Goal: Check status: Check status

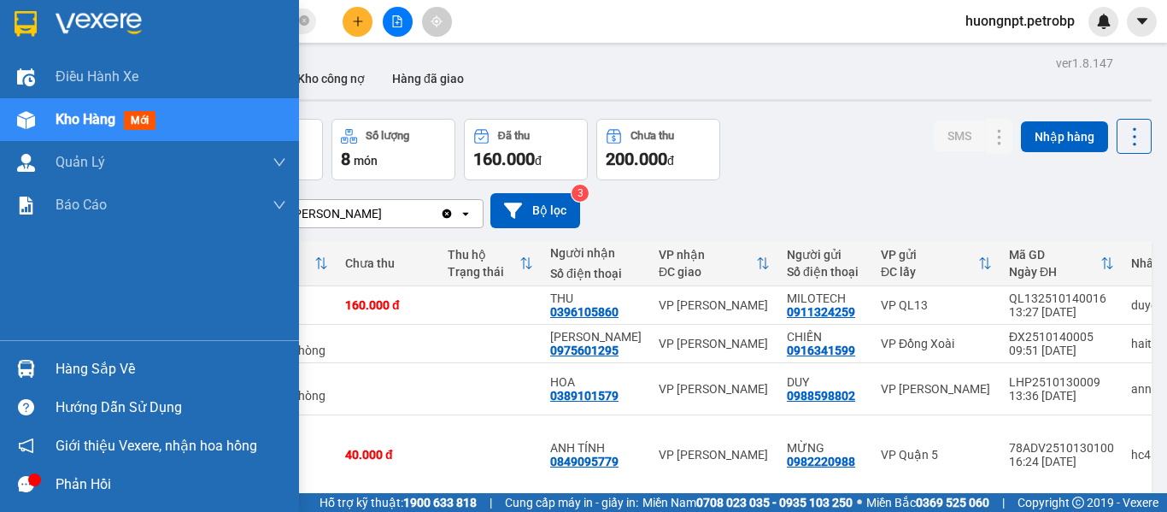
click at [64, 367] on div "Hàng sắp về" at bounding box center [171, 369] width 231 height 26
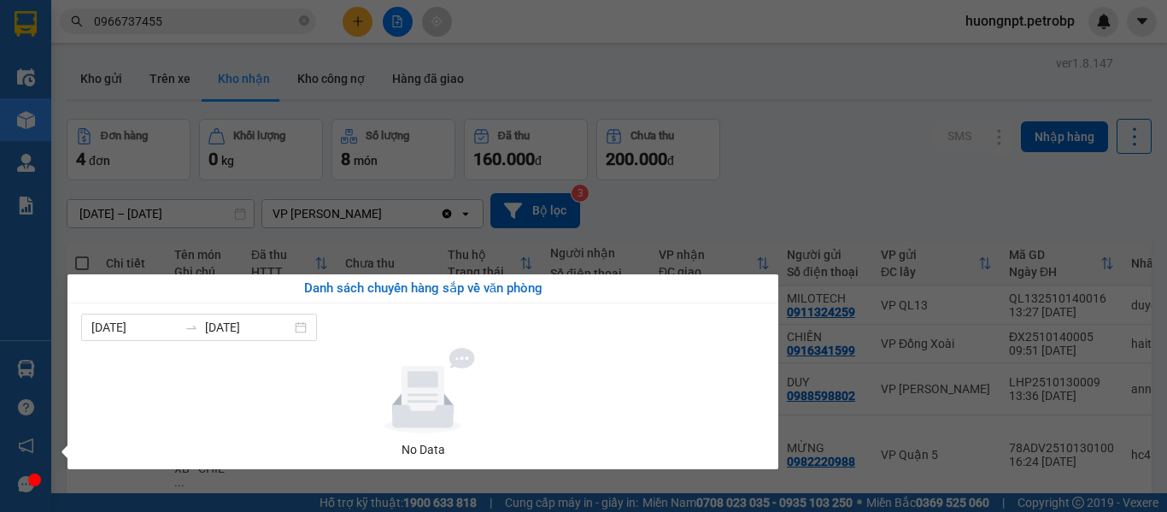
click at [800, 138] on section "Kết quả tìm kiếm ( 41 ) Bộ lọc Mã ĐH Trạng thái Món hàng Tổng cước Chưa cước Ng…" at bounding box center [583, 256] width 1167 height 512
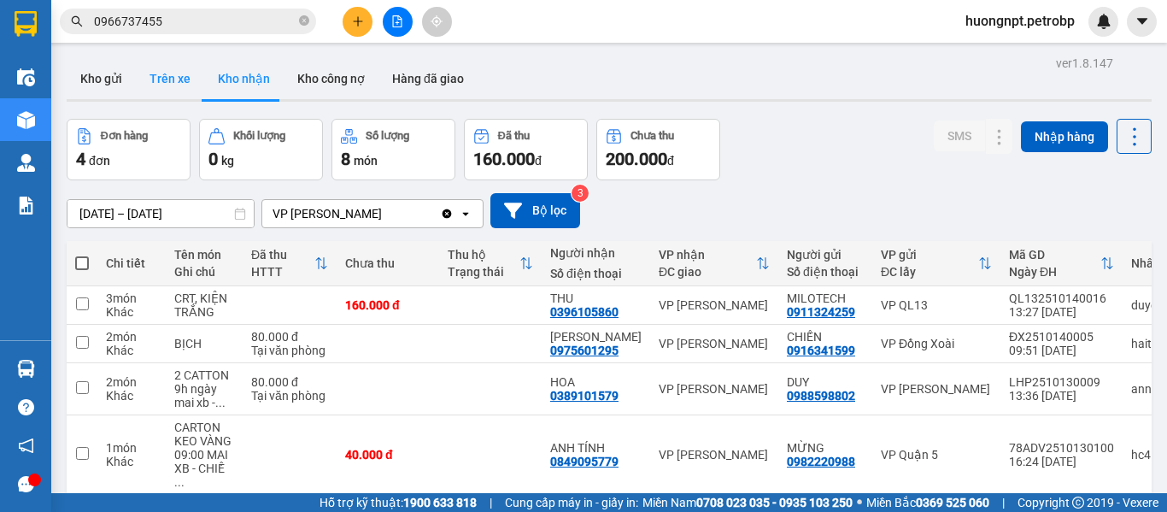
click at [170, 78] on button "Trên xe" at bounding box center [170, 78] width 68 height 41
type input "[DATE] – [DATE]"
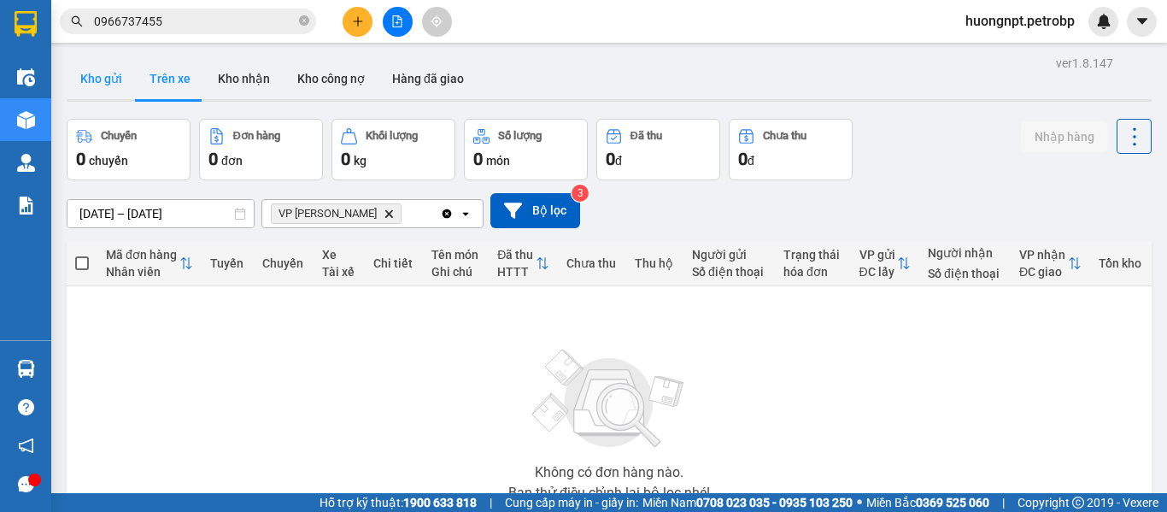
click at [100, 77] on button "Kho gửi" at bounding box center [101, 78] width 69 height 41
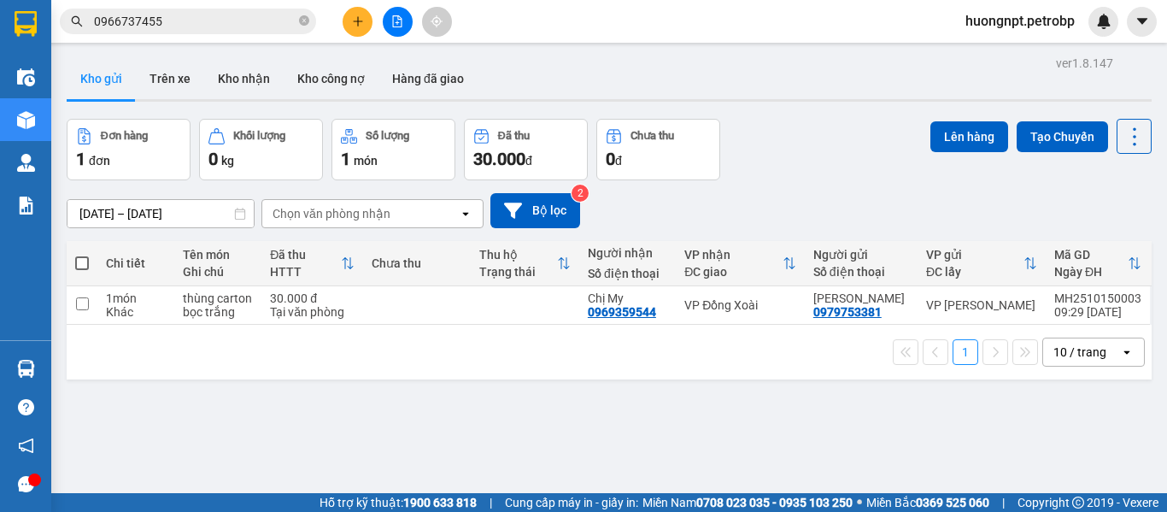
click at [418, 431] on div "ver 1.8.147 Kho gửi Trên xe Kho nhận Kho công nợ Hàng đã giao Đơn hàng 1 đơn Kh…" at bounding box center [609, 307] width 1099 height 512
click at [179, 73] on button "Trên xe" at bounding box center [170, 78] width 68 height 41
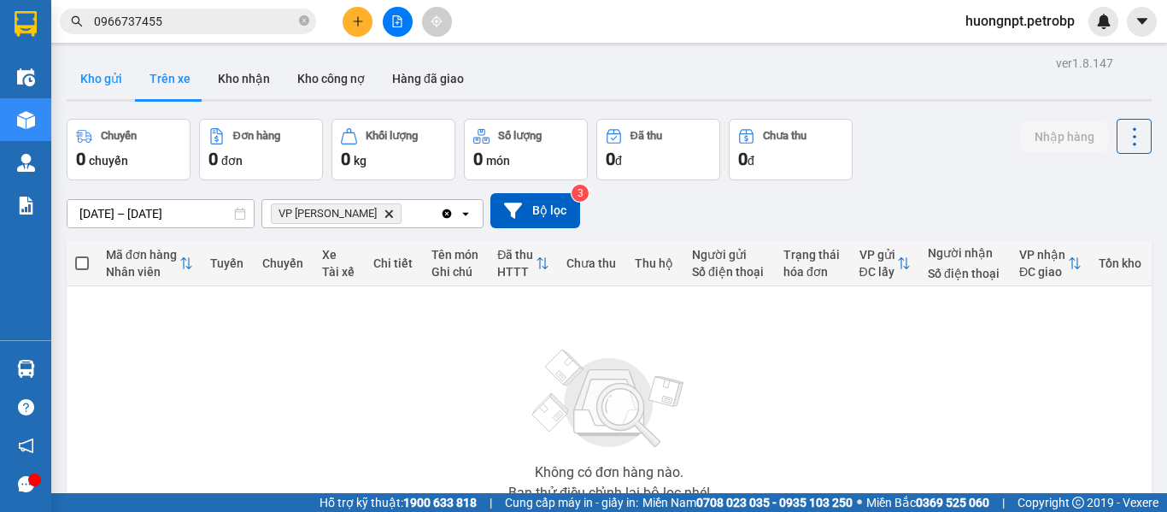
click at [113, 82] on button "Kho gửi" at bounding box center [101, 78] width 69 height 41
